Goal: Task Accomplishment & Management: Complete application form

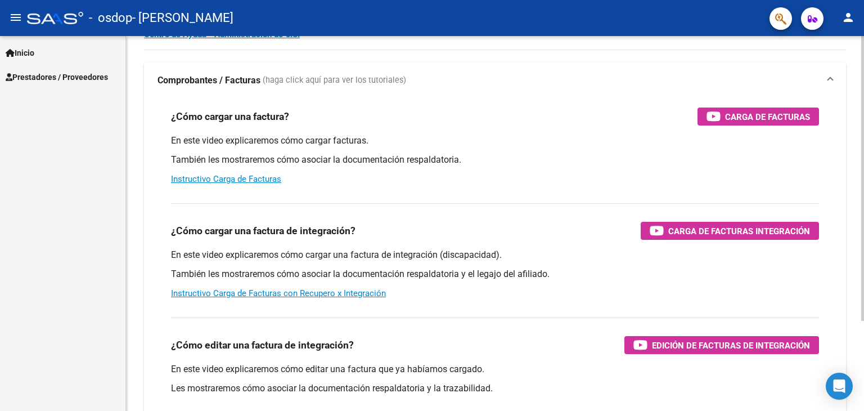
scroll to position [119, 0]
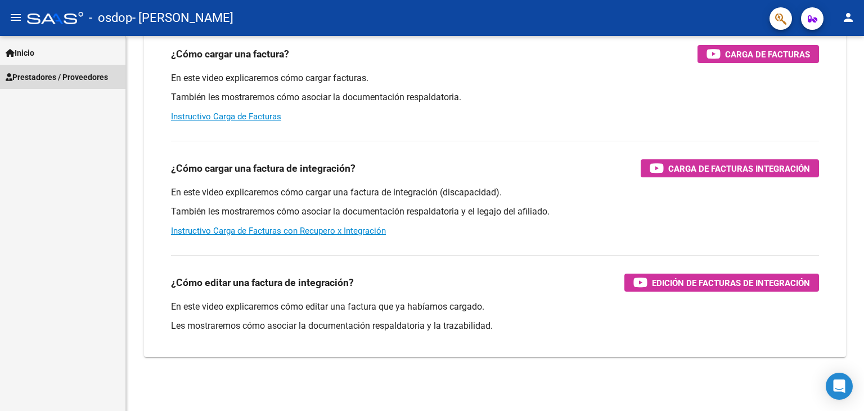
click at [45, 78] on span "Prestadores / Proveedores" at bounding box center [57, 77] width 102 height 12
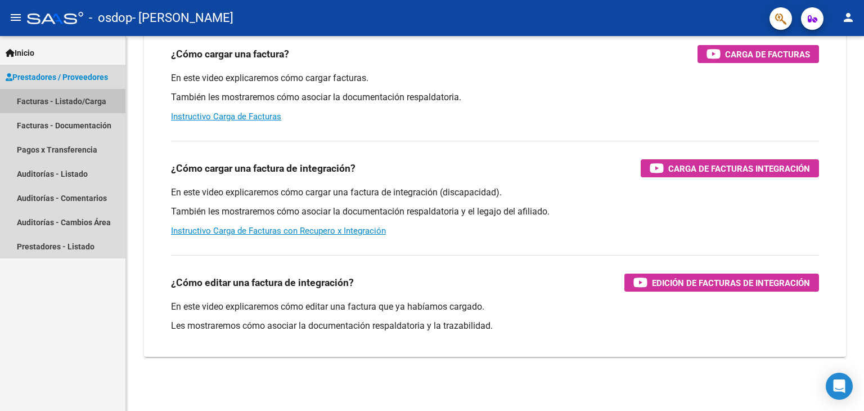
click at [63, 107] on link "Facturas - Listado/Carga" at bounding box center [62, 101] width 125 height 24
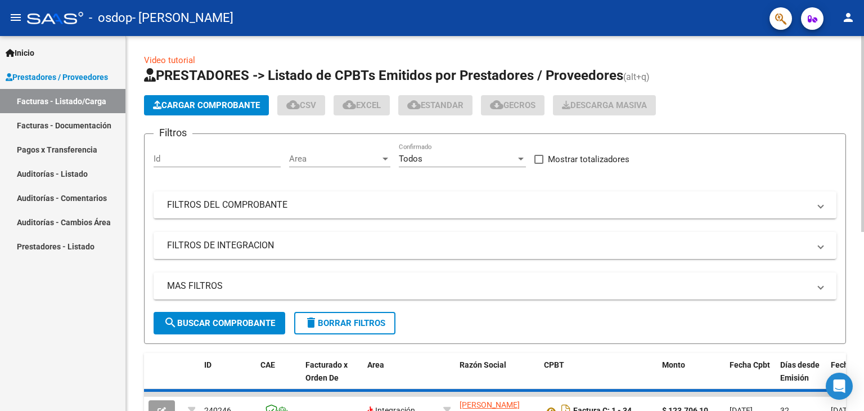
click at [228, 105] on span "Cargar Comprobante" at bounding box center [206, 105] width 107 height 10
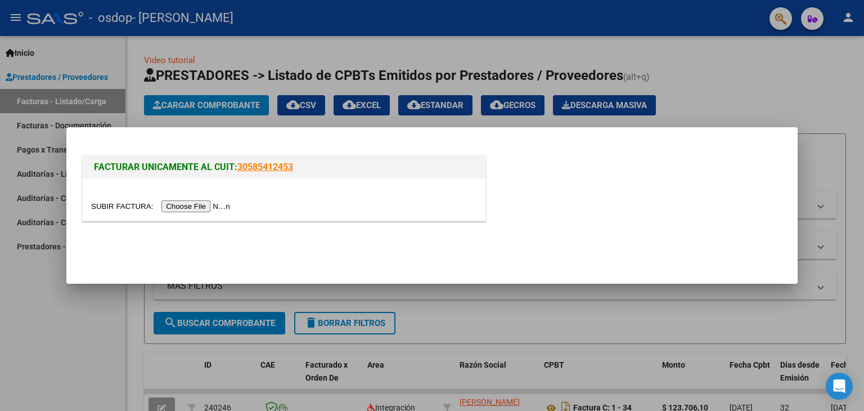
click at [223, 206] on input "file" at bounding box center [162, 206] width 142 height 12
click at [180, 207] on input "file" at bounding box center [162, 206] width 142 height 12
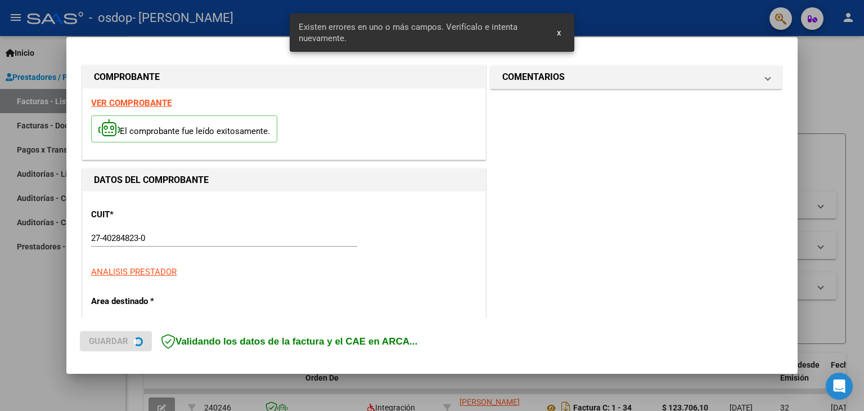
scroll to position [257, 0]
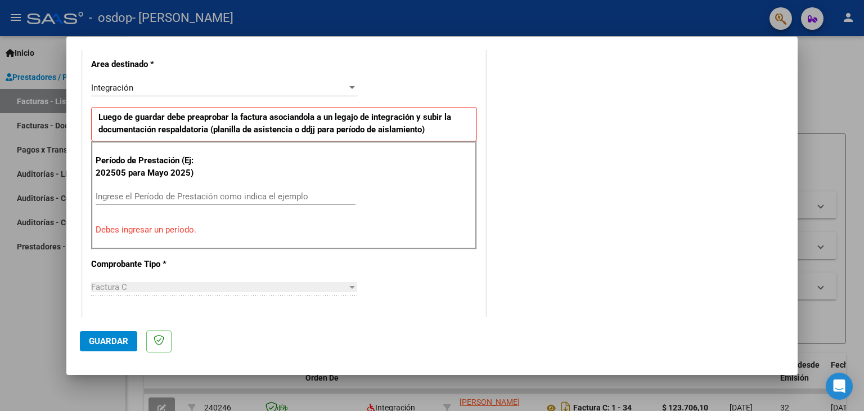
click at [132, 196] on input "Ingrese el Período de Prestación como indica el ejemplo" at bounding box center [226, 196] width 260 height 10
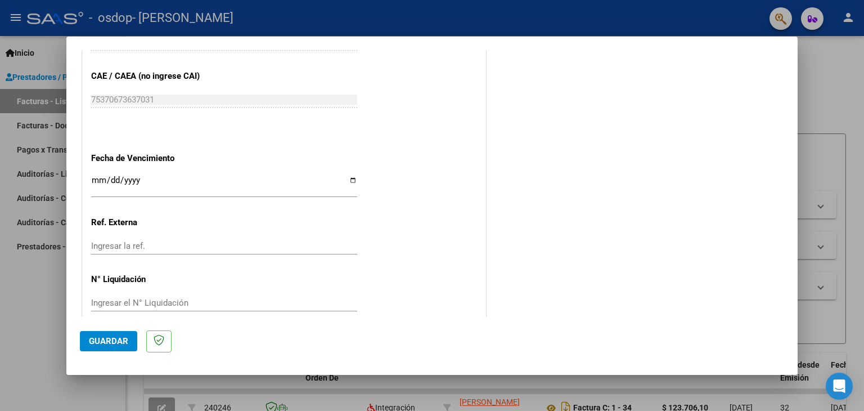
scroll to position [722, 0]
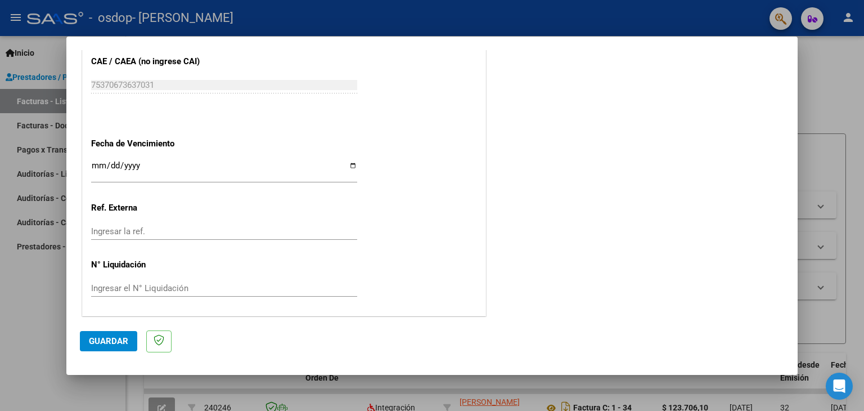
type input "202508"
click at [96, 354] on mat-dialog-actions "Guardar" at bounding box center [432, 339] width 704 height 44
click at [103, 345] on span "Guardar" at bounding box center [108, 341] width 39 height 10
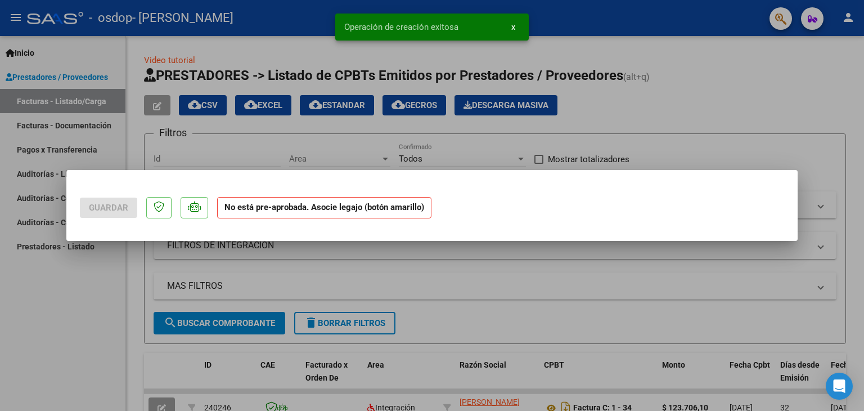
scroll to position [0, 0]
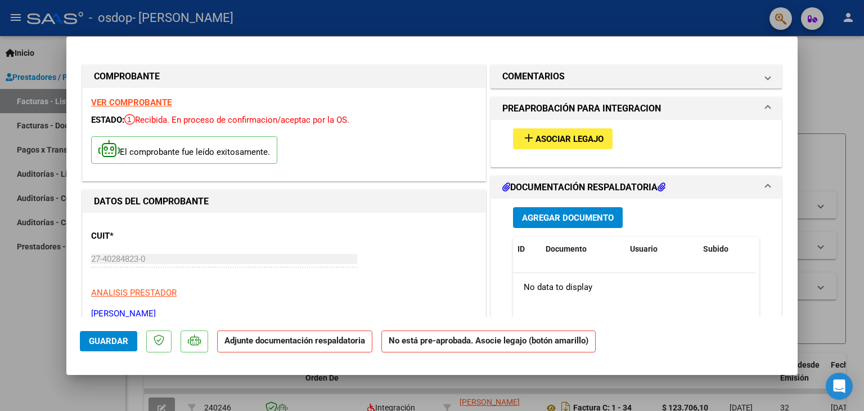
drag, startPoint x: 558, startPoint y: 127, endPoint x: 558, endPoint y: 138, distance: 11.2
click at [558, 129] on div "add Asociar Legajo" at bounding box center [635, 139] width 263 height 38
click at [558, 138] on span "Asociar Legajo" at bounding box center [569, 139] width 68 height 10
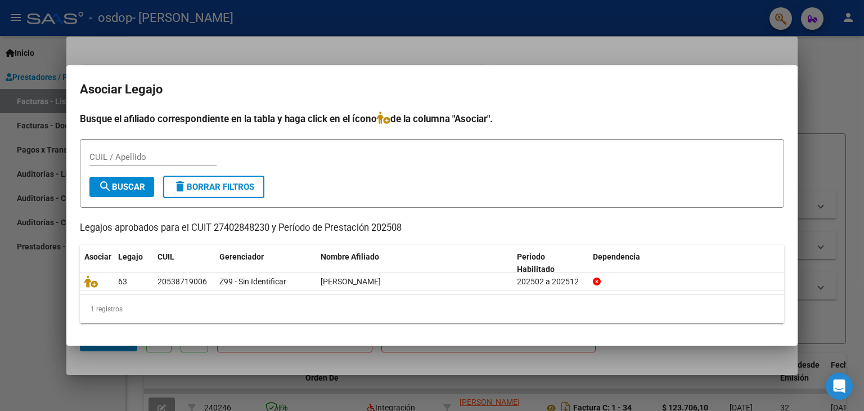
click at [133, 151] on div "CUIL / Apellido" at bounding box center [152, 156] width 127 height 17
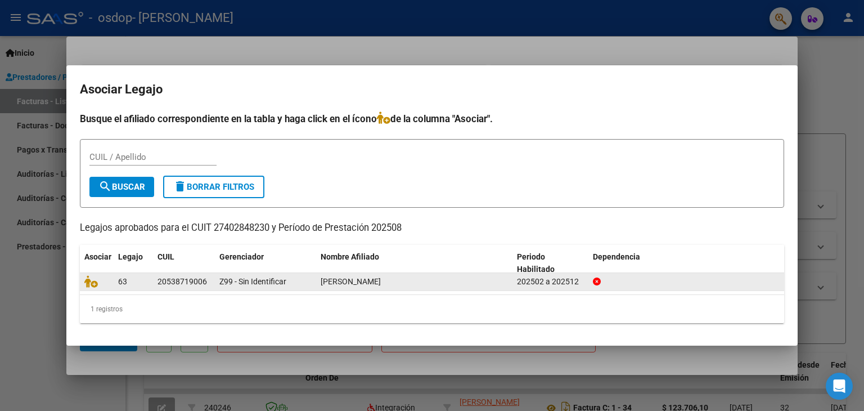
click at [126, 281] on span "63" at bounding box center [122, 281] width 9 height 9
click at [342, 282] on span "[PERSON_NAME]" at bounding box center [351, 281] width 60 height 9
click at [248, 282] on span "Z99 - Sin Identificar" at bounding box center [252, 281] width 67 height 9
click at [93, 277] on icon at bounding box center [90, 281] width 13 height 12
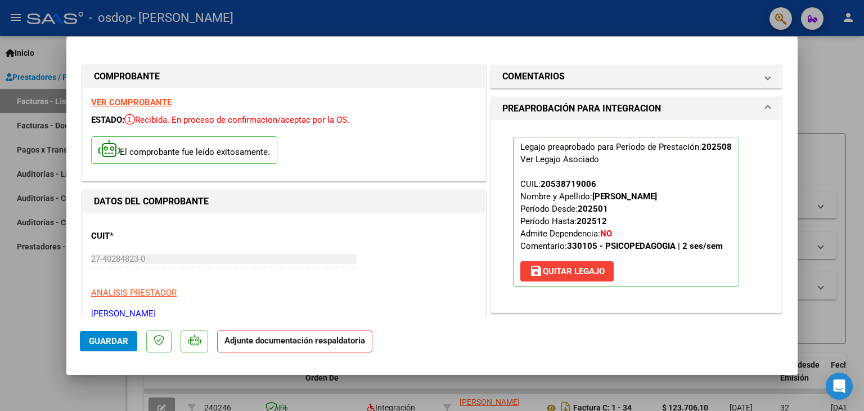
scroll to position [56, 0]
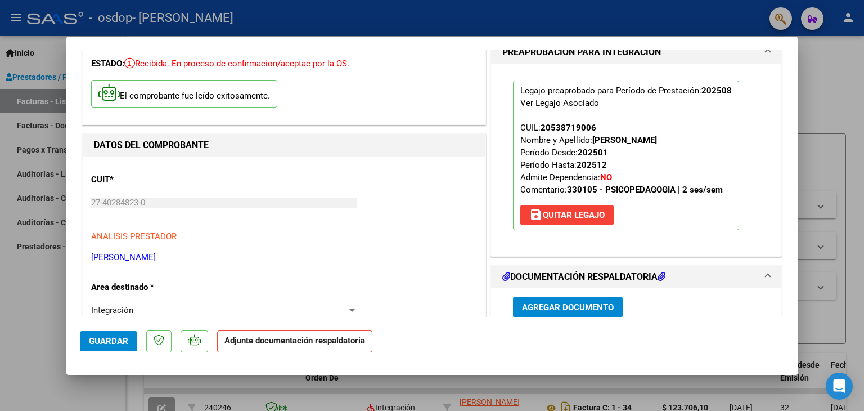
drag, startPoint x: 315, startPoint y: 345, endPoint x: 308, endPoint y: 345, distance: 7.3
click at [314, 345] on strong "Adjunte documentación respaldatoria" at bounding box center [294, 340] width 141 height 10
click at [594, 306] on span "Agregar Documento" at bounding box center [568, 307] width 92 height 10
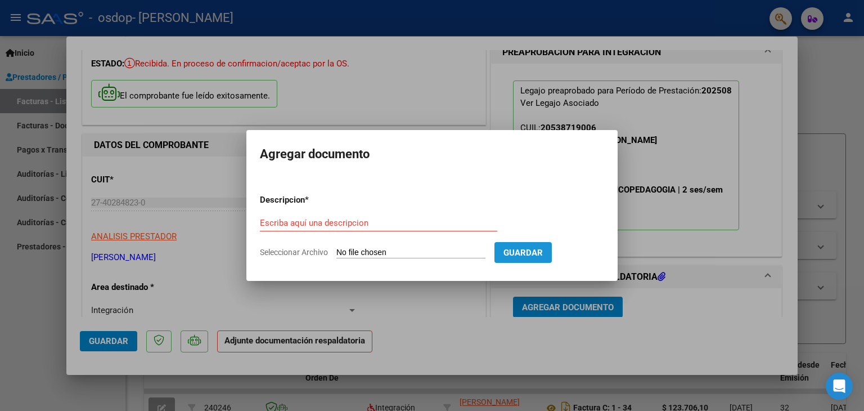
click at [552, 244] on button "Guardar" at bounding box center [522, 252] width 57 height 21
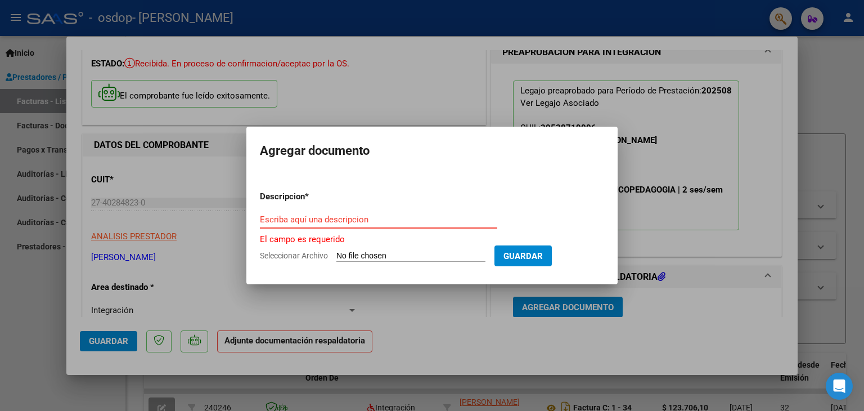
click at [355, 218] on input "Escriba aquí una descripcion" at bounding box center [378, 219] width 237 height 10
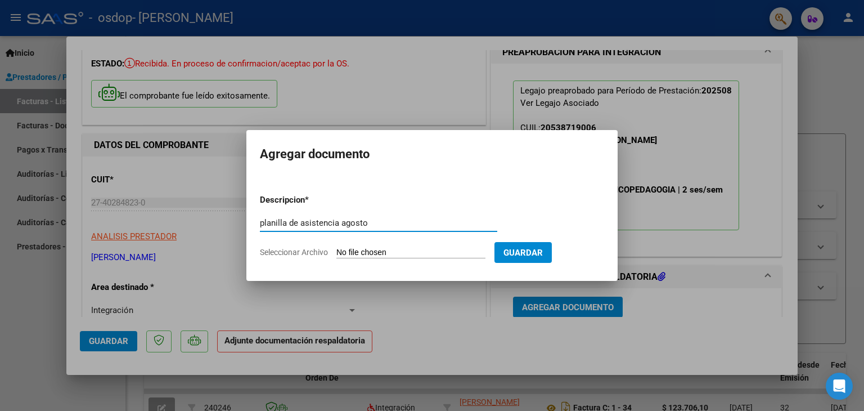
type input "planilla de asistencia agosto"
click at [462, 255] on input "Seleccionar Archivo" at bounding box center [410, 252] width 149 height 11
type input "C:\fakepath\planilla de asistencia [PERSON_NAME].jpeg"
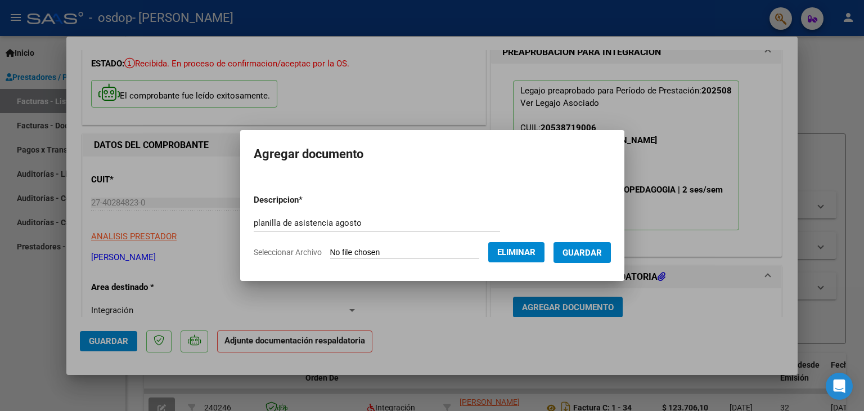
click at [585, 256] on span "Guardar" at bounding box center [581, 252] width 39 height 10
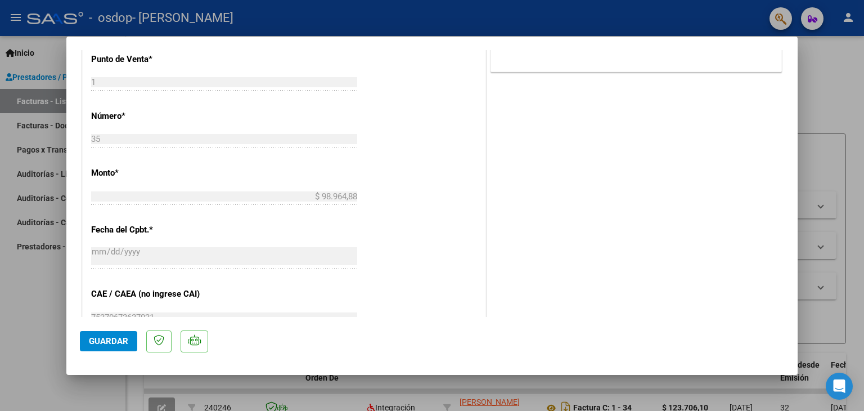
scroll to position [562, 0]
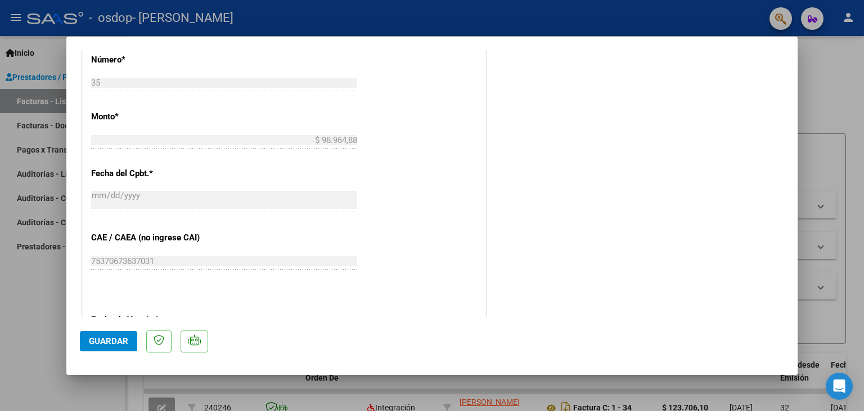
click at [137, 341] on mat-dialog-actions "Guardar" at bounding box center [432, 339] width 704 height 44
click at [132, 342] on button "Guardar" at bounding box center [108, 341] width 57 height 20
click at [123, 336] on span "Guardar" at bounding box center [108, 341] width 39 height 10
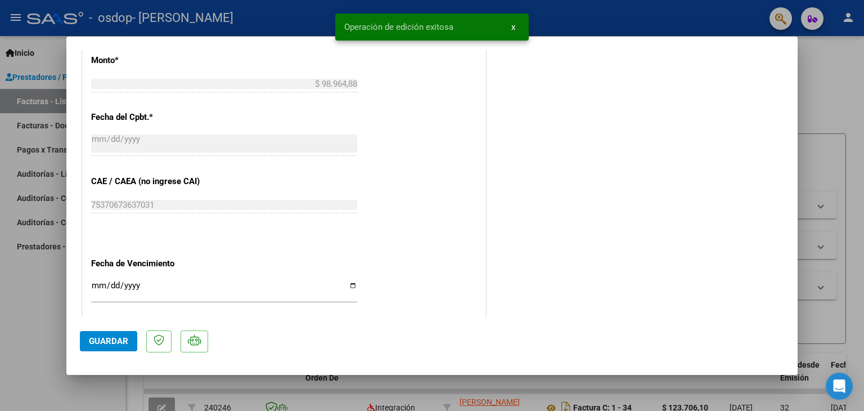
scroll to position [738, 0]
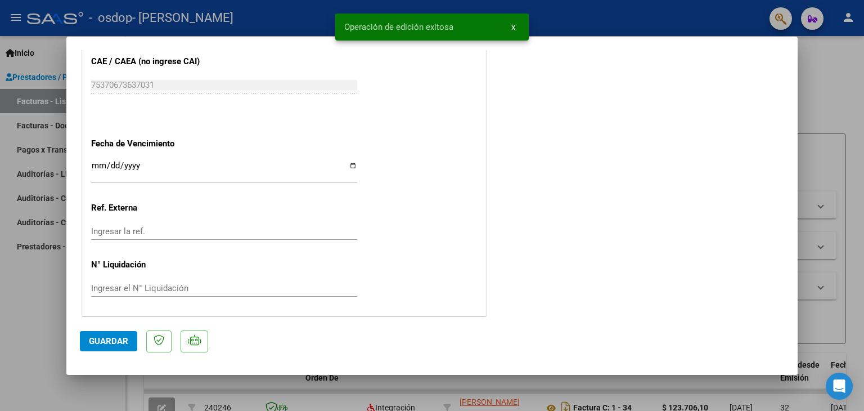
click at [828, 91] on div at bounding box center [432, 205] width 864 height 411
type input "$ 0,00"
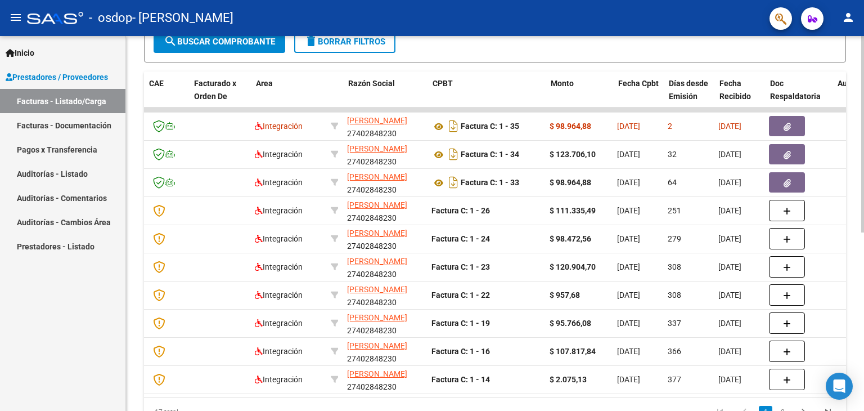
scroll to position [0, 94]
